Goal: Information Seeking & Learning: Learn about a topic

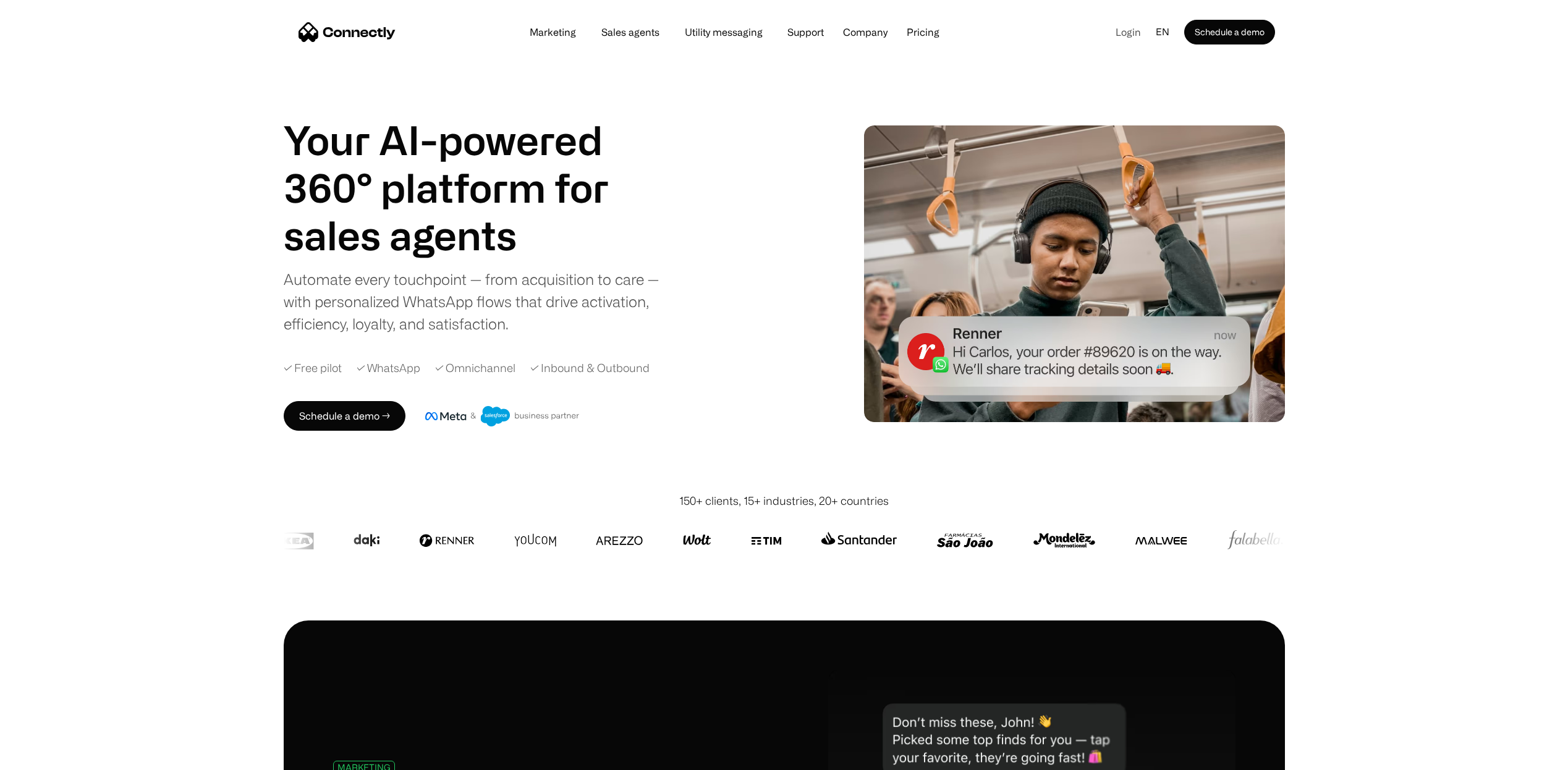
click at [1129, 34] on link "Login" at bounding box center [1128, 32] width 45 height 18
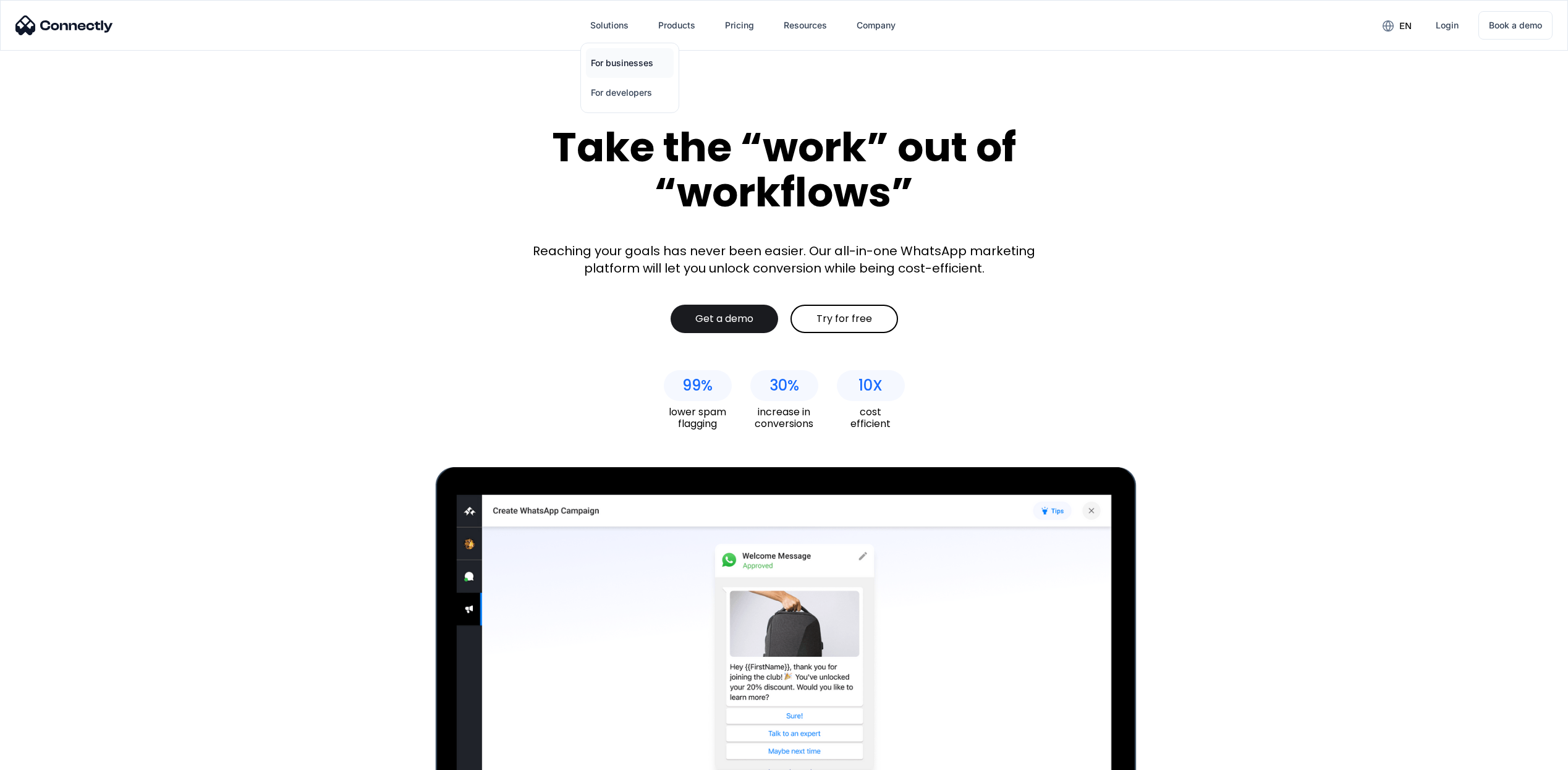
click at [619, 66] on link "For businesses" at bounding box center [629, 63] width 88 height 30
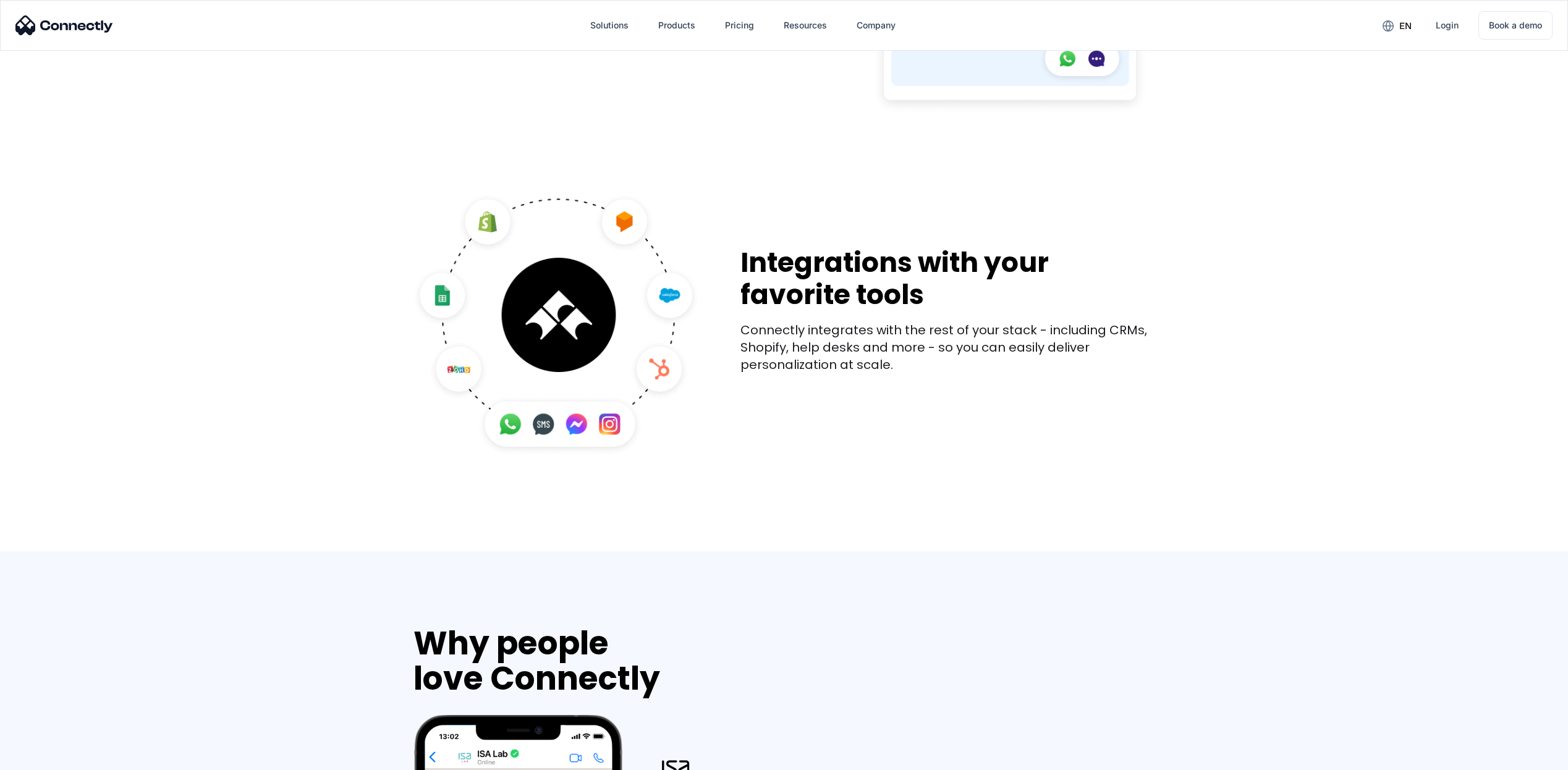
scroll to position [3255, 0]
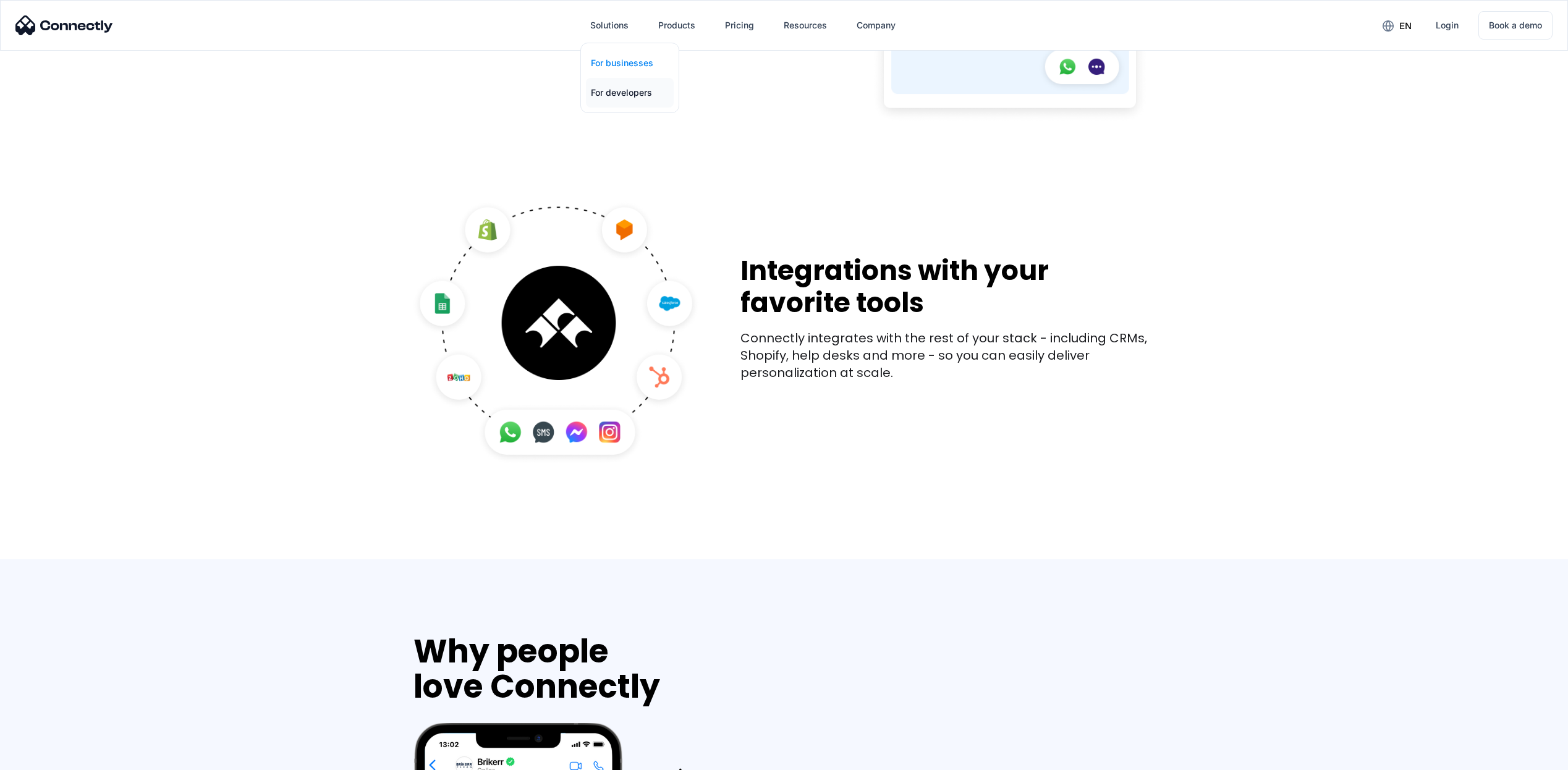
click at [610, 92] on link "For developers" at bounding box center [629, 92] width 88 height 30
click at [811, 95] on link "E-guides" at bounding box center [823, 92] width 88 height 30
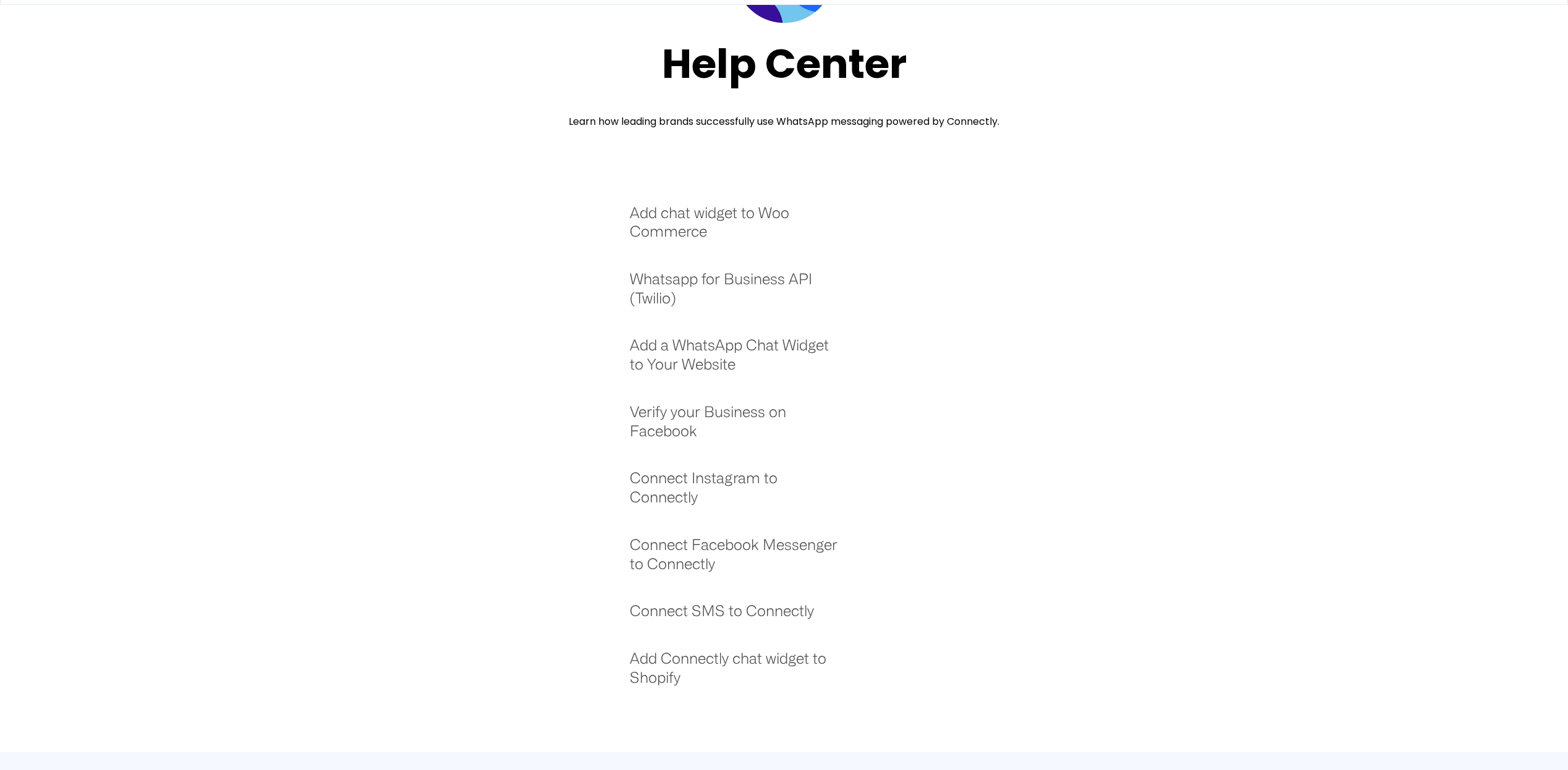
scroll to position [209, 0]
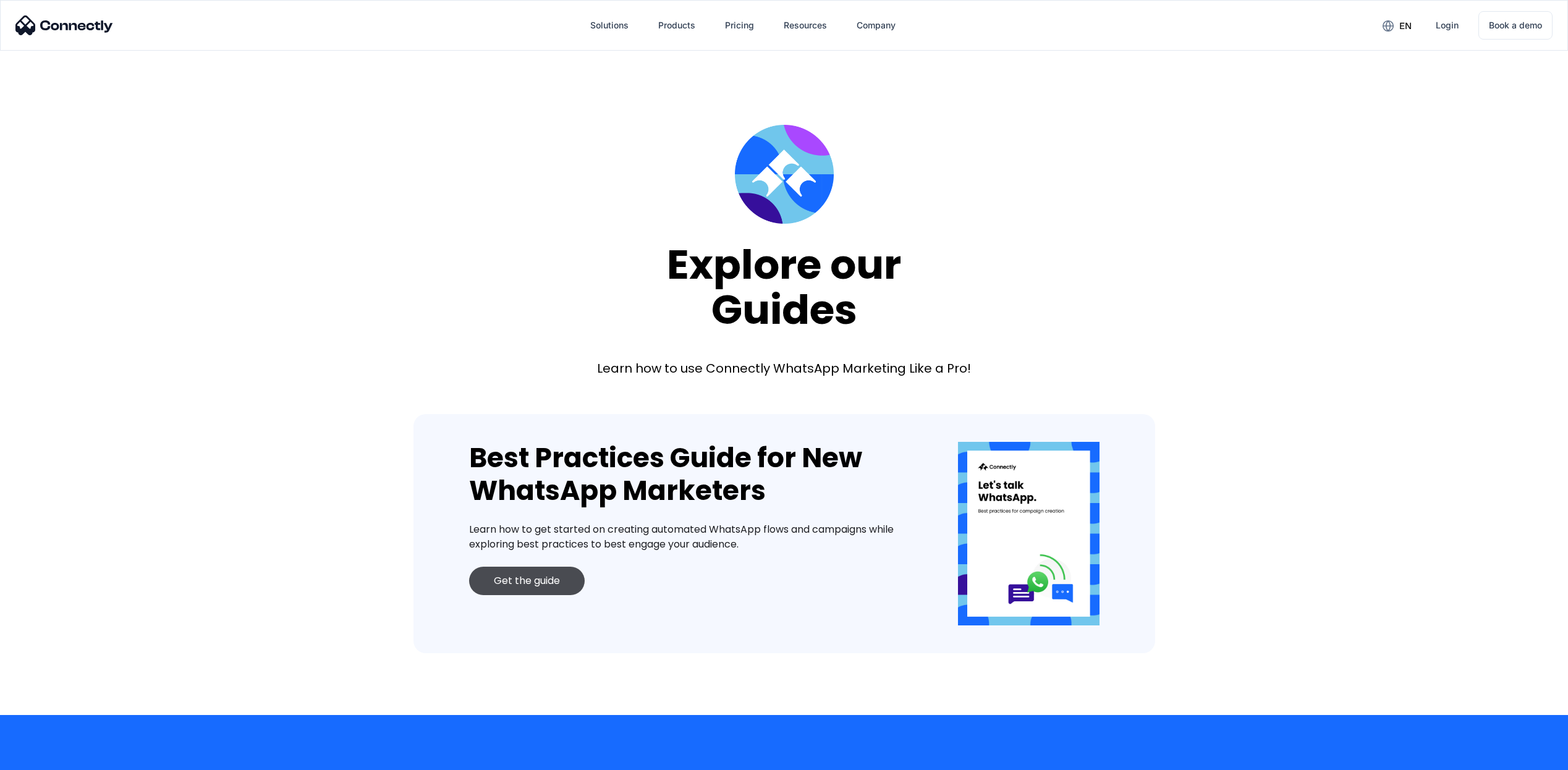
click at [533, 575] on div "Get the guide" at bounding box center [527, 581] width 66 height 13
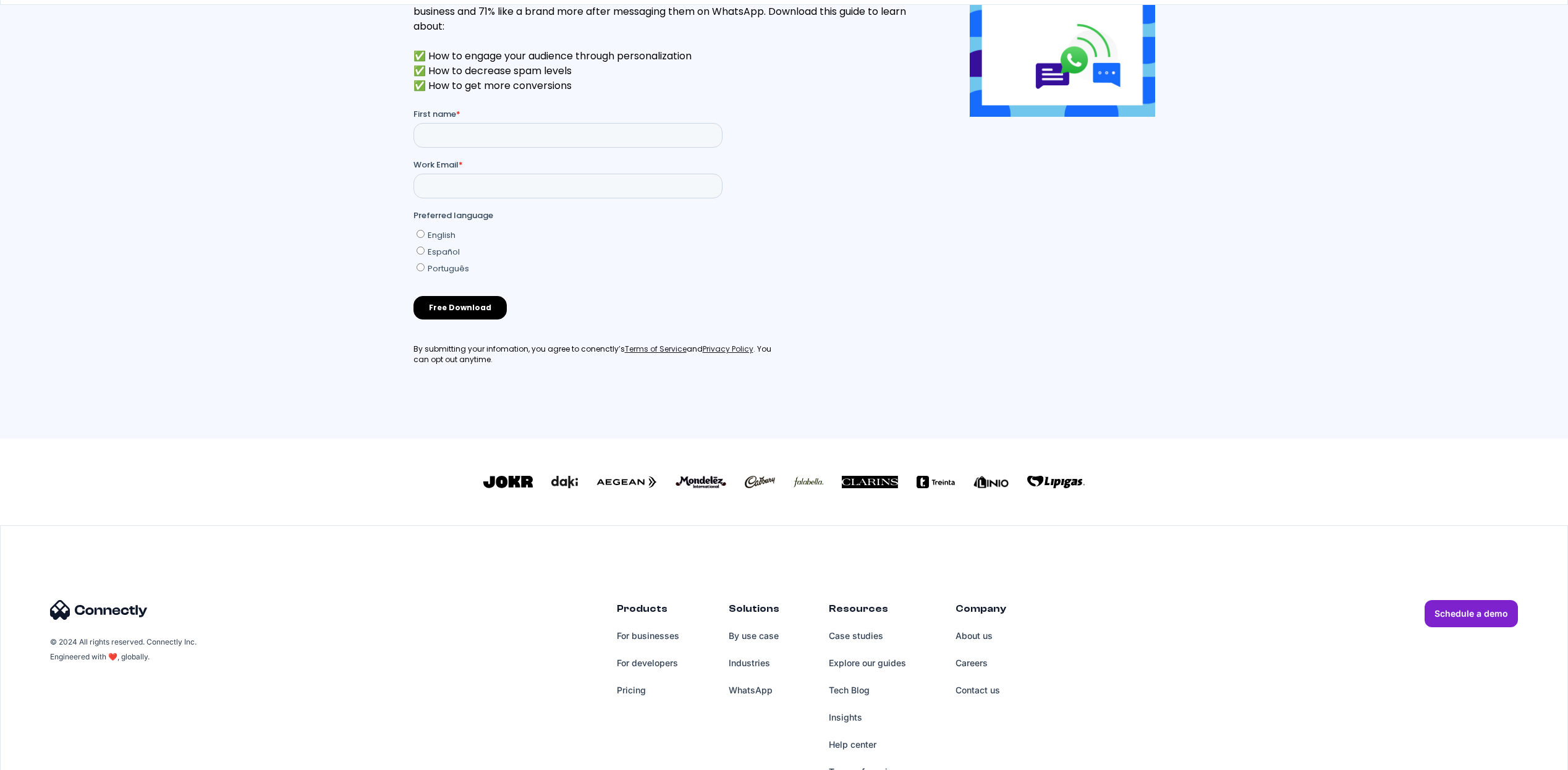
scroll to position [377, 0]
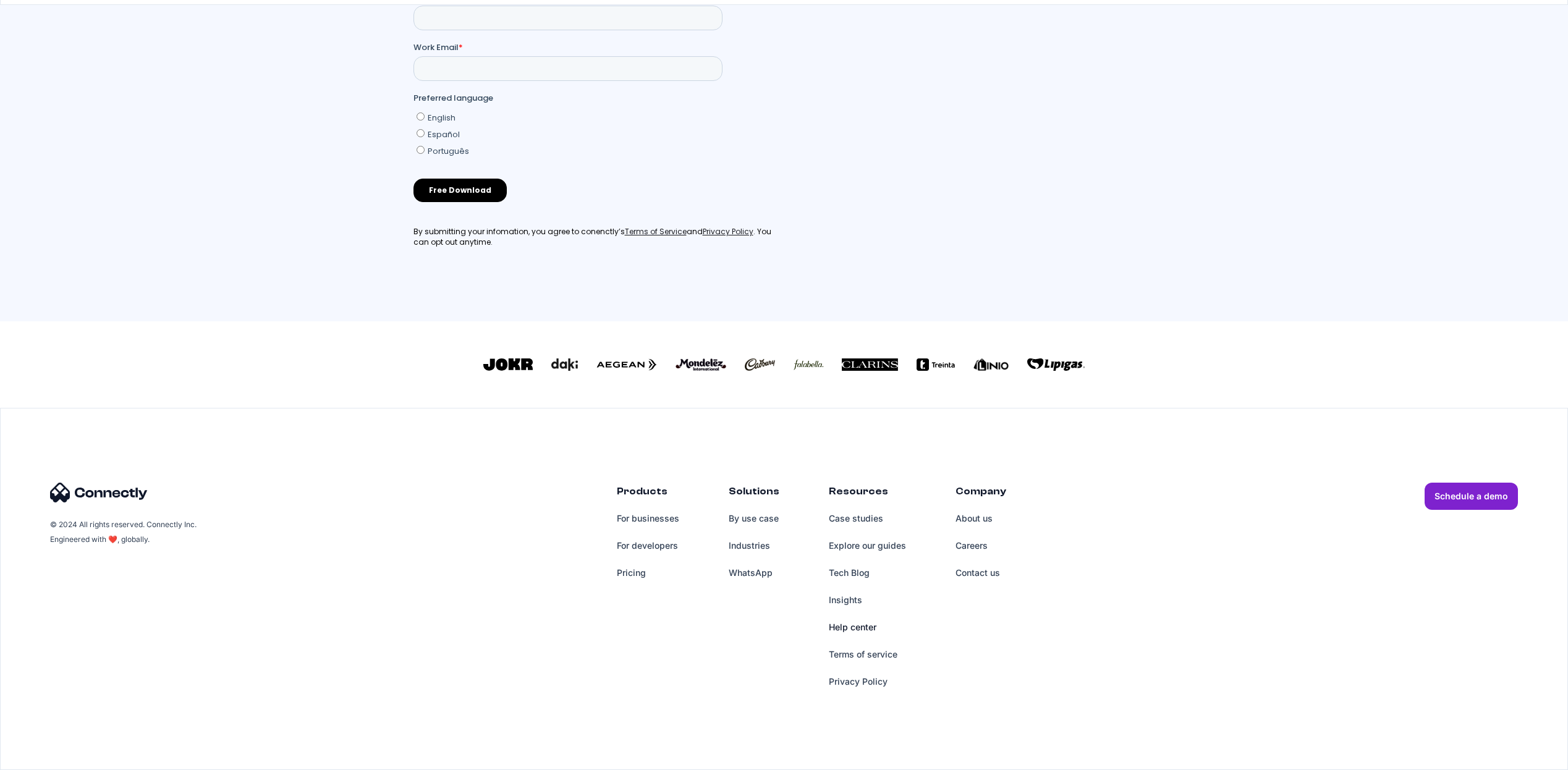
click at [845, 628] on link "Help center" at bounding box center [868, 626] width 77 height 27
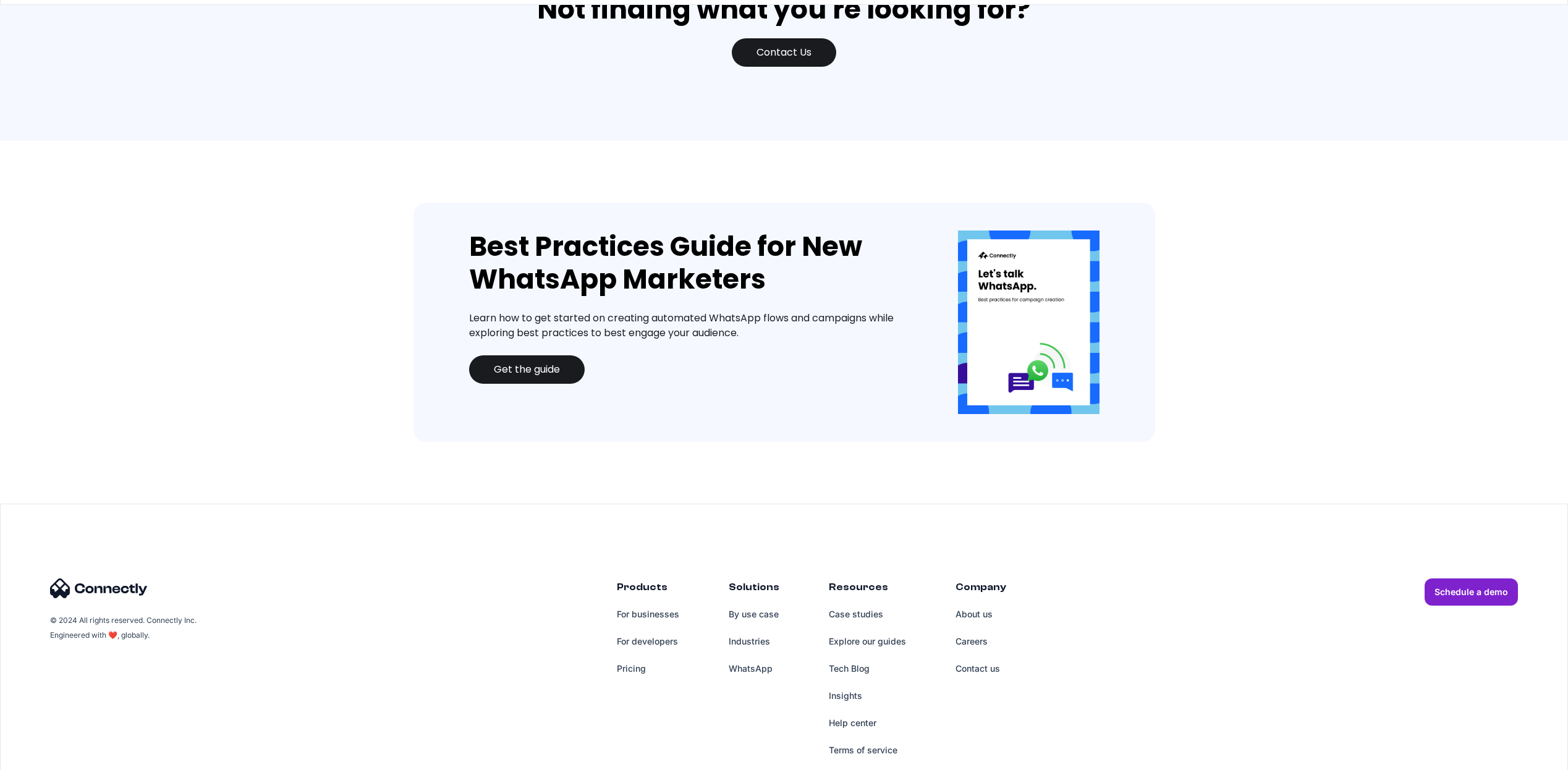
scroll to position [1128, 0]
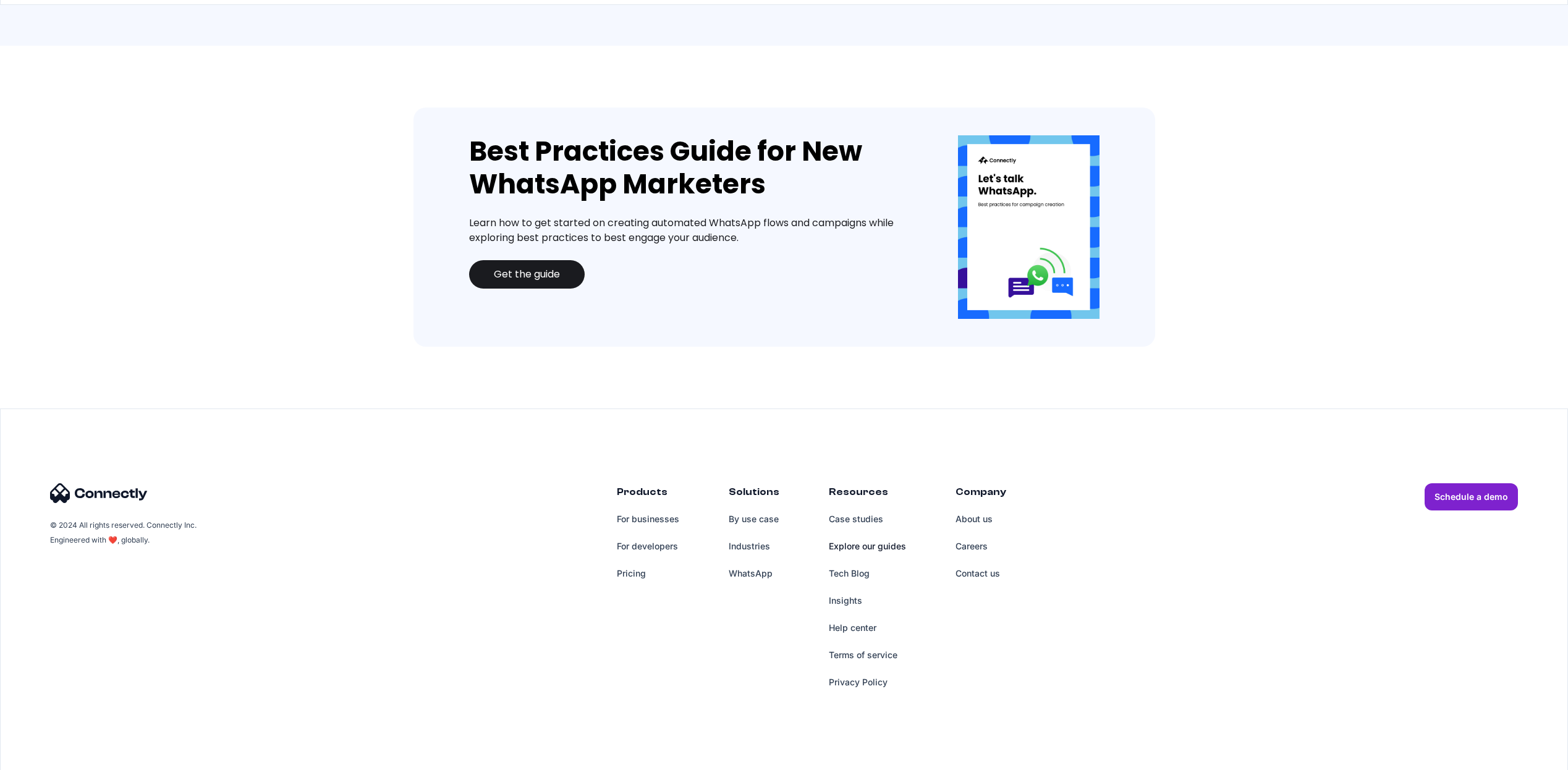
click at [868, 547] on link "Explore our guides" at bounding box center [868, 546] width 77 height 27
